Goal: Task Accomplishment & Management: Use online tool/utility

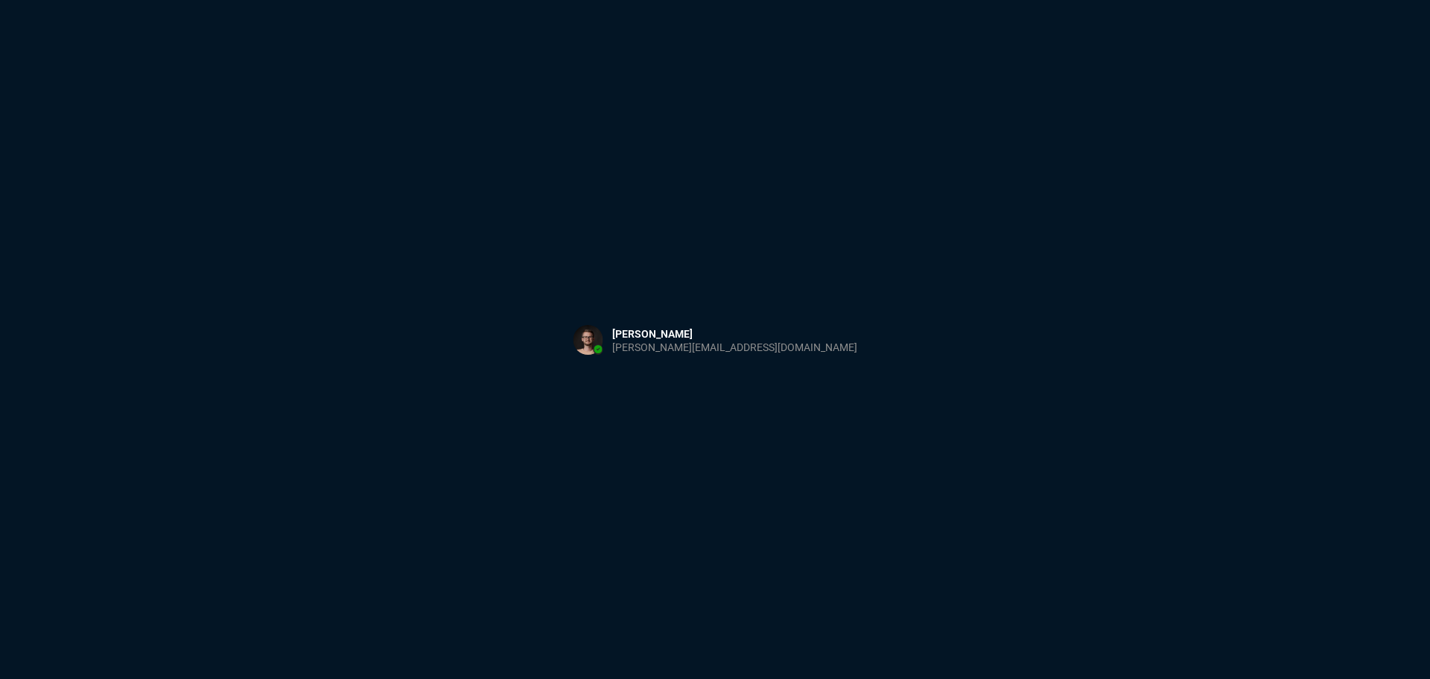
click at [431, 244] on div "Sign in with Microsoft" at bounding box center [715, 339] width 1430 height 679
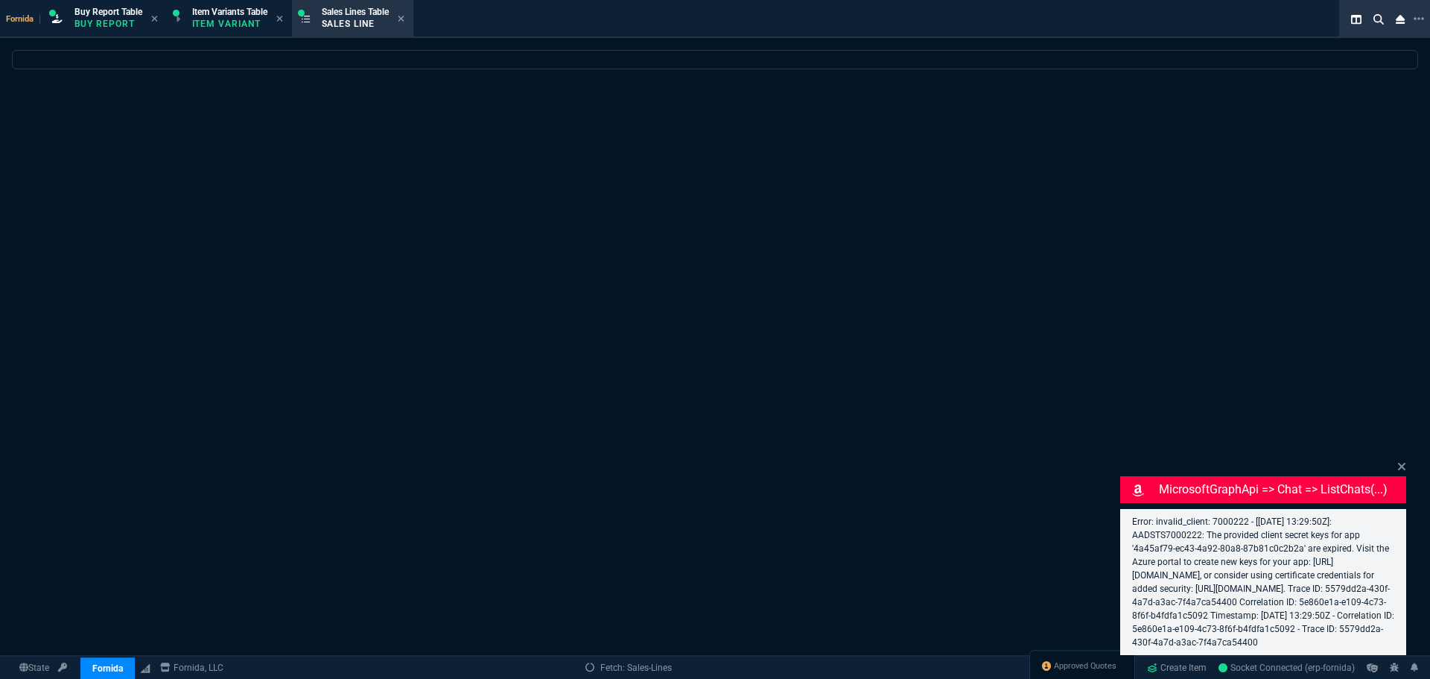
select select "1: BROV"
select select
